Goal: Find specific page/section: Find specific page/section

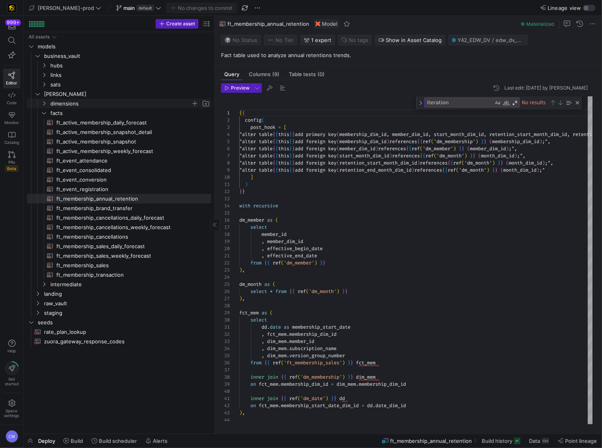
click at [126, 104] on span "dimensions" at bounding box center [120, 103] width 140 height 9
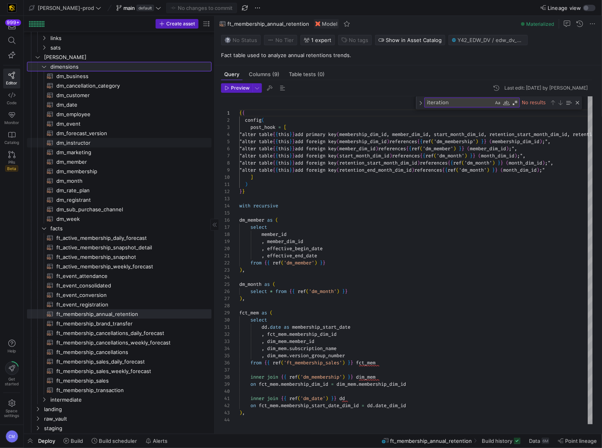
scroll to position [39, 0]
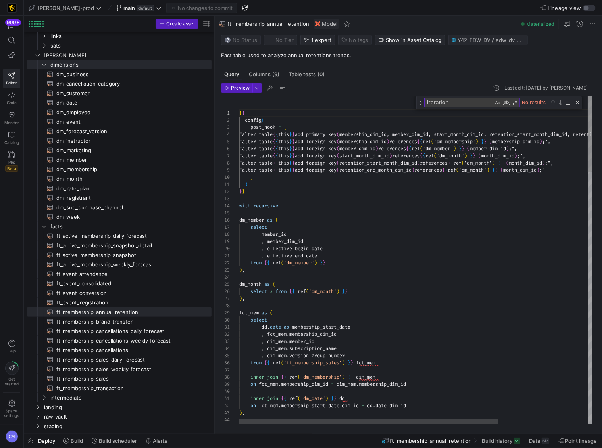
click at [100, 51] on span "[PERSON_NAME]" at bounding box center [117, 55] width 147 height 9
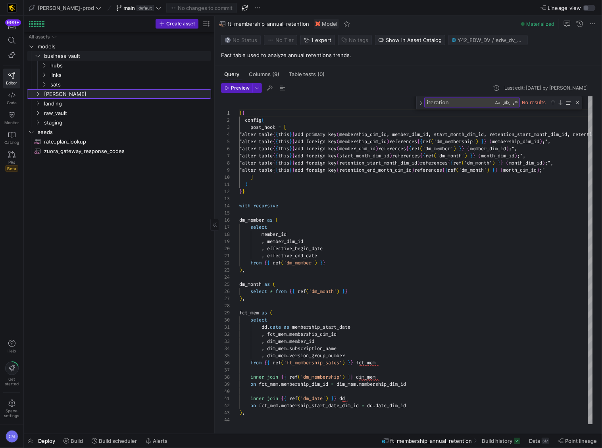
scroll to position [0, 0]
click at [67, 9] on span "[PERSON_NAME]-prod" at bounding box center [66, 8] width 56 height 6
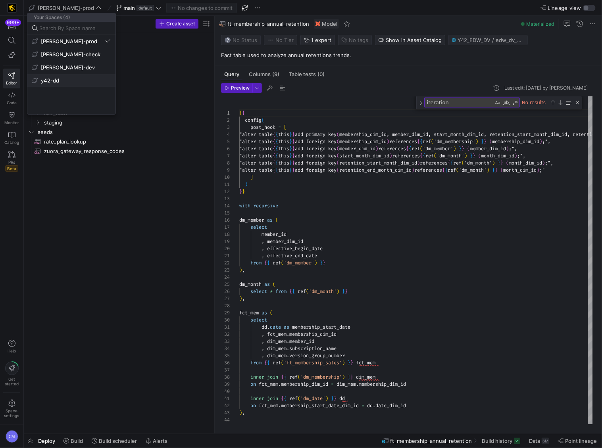
click at [74, 81] on span "y42-dd" at bounding box center [71, 80] width 79 height 6
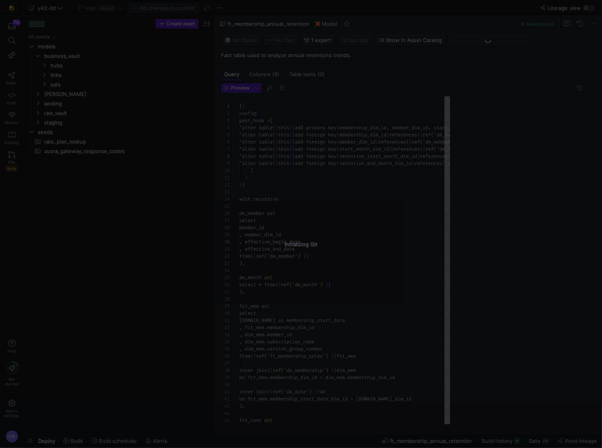
scroll to position [43, 0]
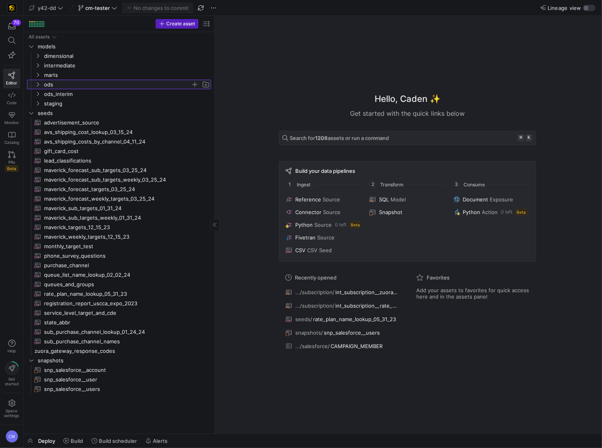
click at [97, 86] on span "ods" at bounding box center [117, 84] width 147 height 9
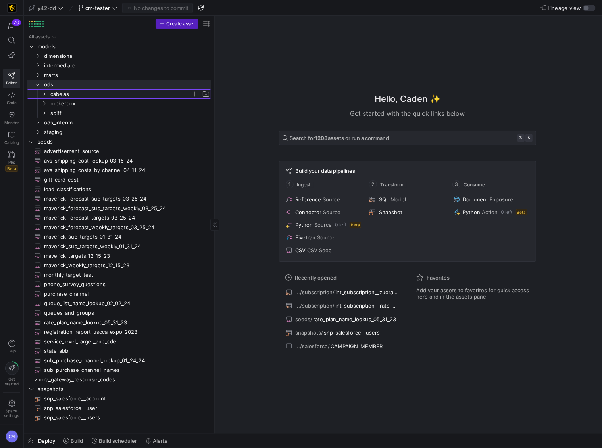
click at [96, 91] on span "cabelas" at bounding box center [120, 94] width 140 height 9
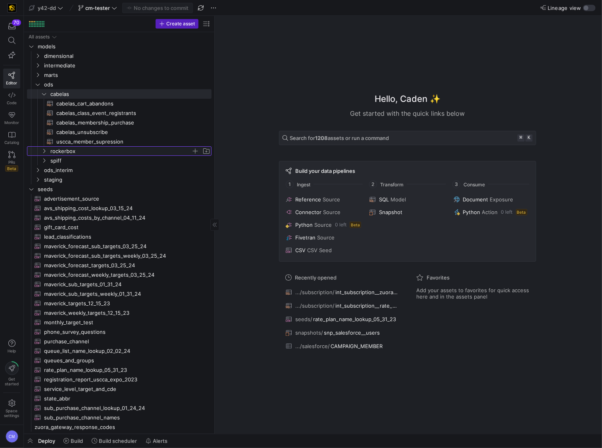
click at [111, 147] on span "rockerbox" at bounding box center [120, 151] width 141 height 9
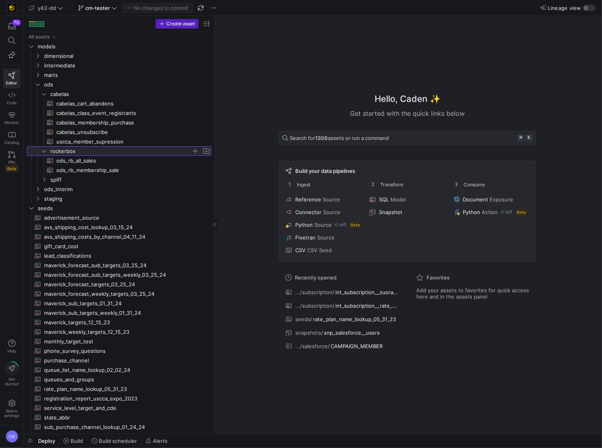
click at [113, 152] on span "rockerbox" at bounding box center [120, 151] width 141 height 9
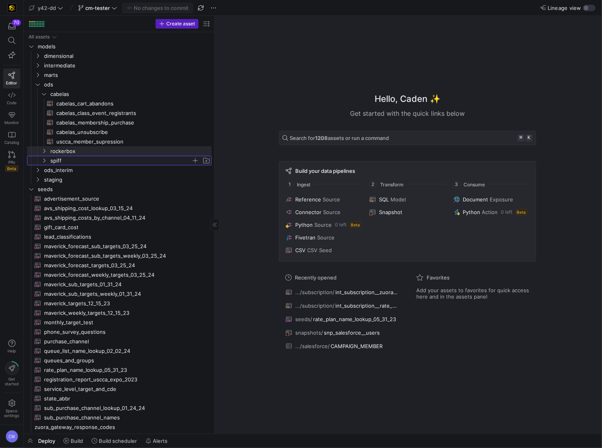
click at [107, 157] on span "spiff" at bounding box center [120, 160] width 141 height 9
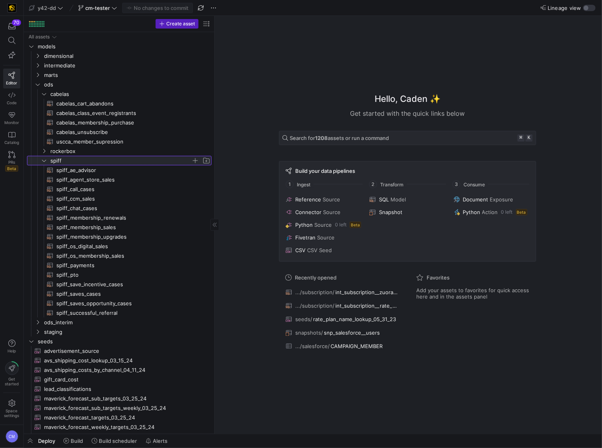
click at [81, 159] on span "spiff" at bounding box center [120, 160] width 141 height 9
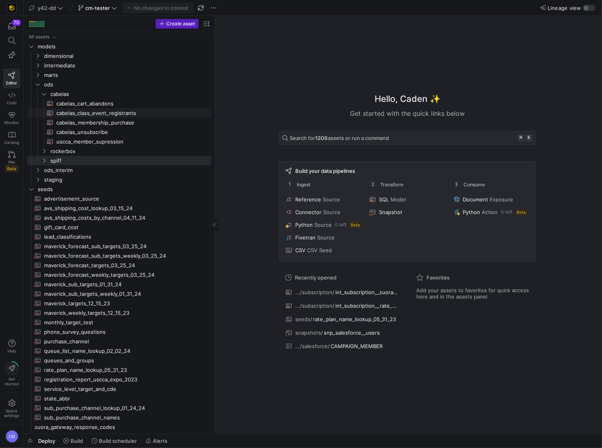
click at [117, 111] on span "cabelas_class_event_registrants​​​​​​​​​​" at bounding box center [129, 113] width 146 height 9
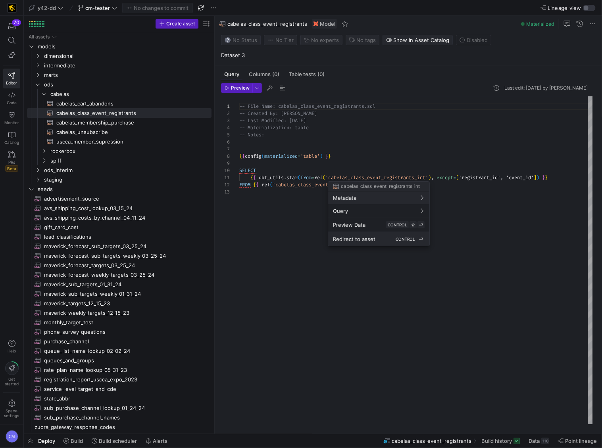
click at [374, 243] on button "Redirect to asset CONTROL ⏎" at bounding box center [378, 238] width 101 height 13
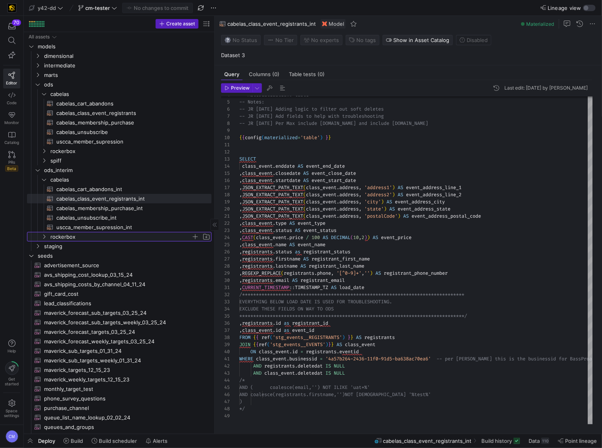
click at [83, 236] on span "rockerbox" at bounding box center [120, 236] width 141 height 9
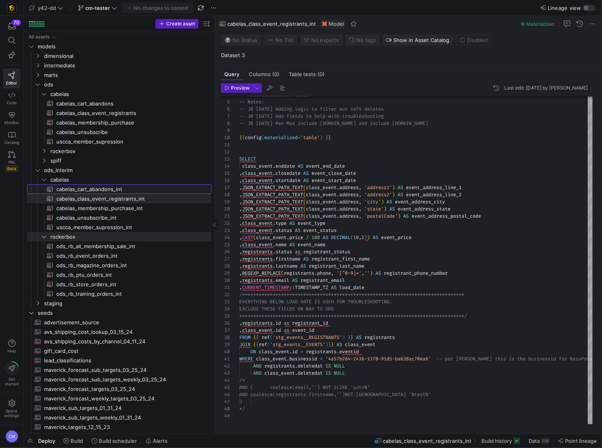
click at [122, 193] on span "cabelas_cart_abandons_int​​​​​​​​​​" at bounding box center [129, 189] width 146 height 9
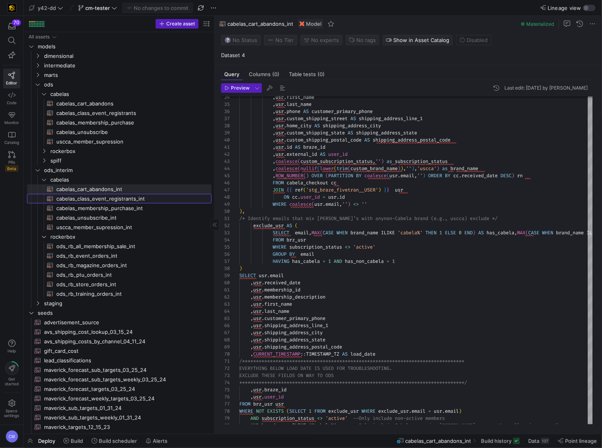
click at [128, 200] on span "cabelas_class_event_registrants_int​​​​​​​​​​" at bounding box center [129, 198] width 146 height 9
type textarea "-- File Name: cabelas_class_event_registrants_int.sql -- Created By: [PERSON_NA…"
